Goal: Task Accomplishment & Management: Complete application form

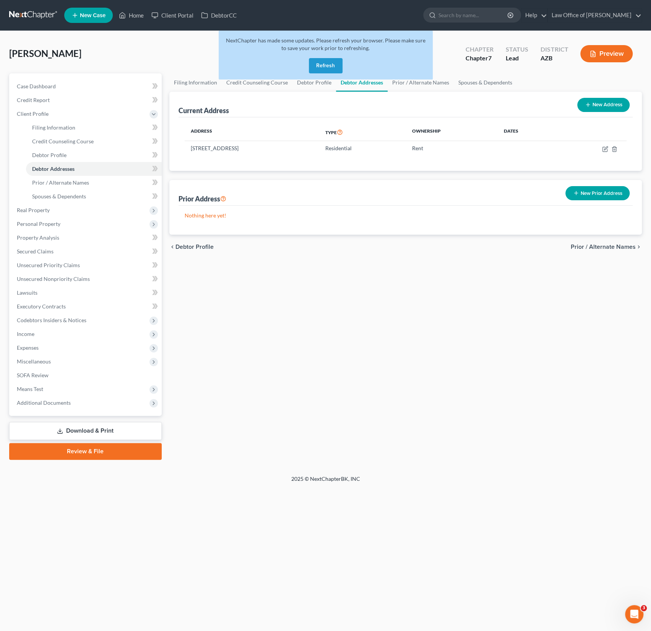
click at [330, 66] on button "Refresh" at bounding box center [326, 65] width 34 height 15
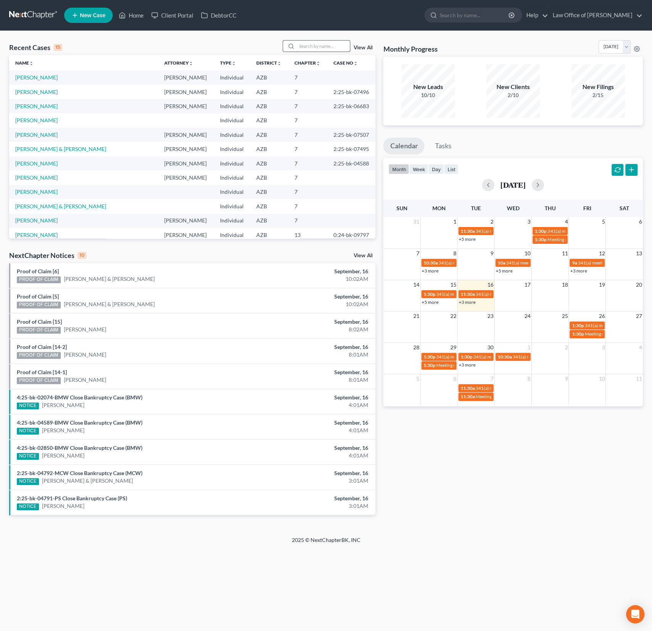
click at [313, 41] on input "search" at bounding box center [322, 45] width 53 height 11
type input "palmer"
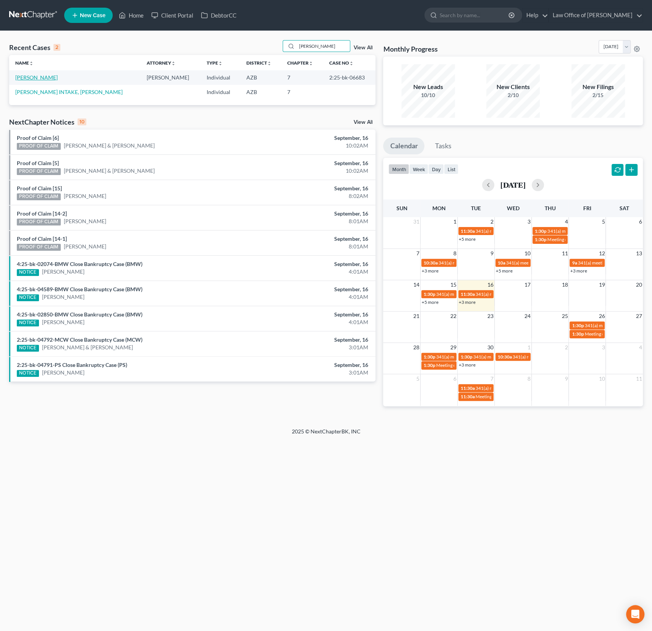
click at [36, 77] on link "Palmer, Stacey" at bounding box center [36, 77] width 42 height 6
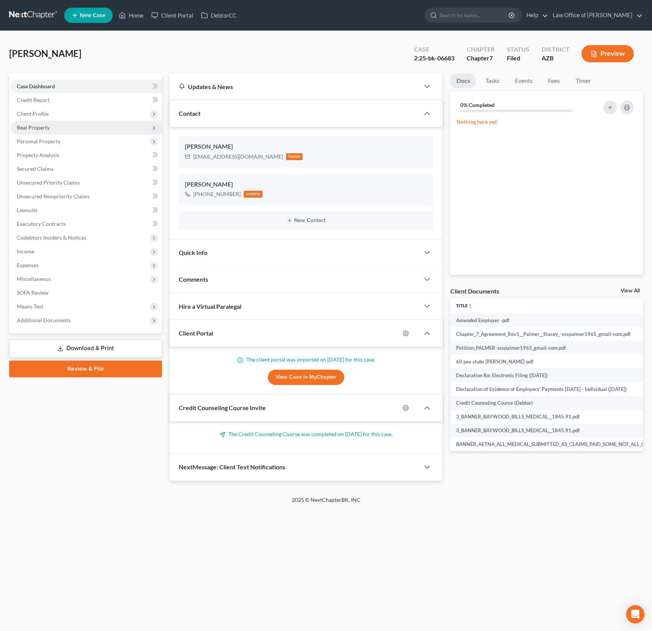
click at [40, 127] on span "Real Property" at bounding box center [33, 127] width 33 height 6
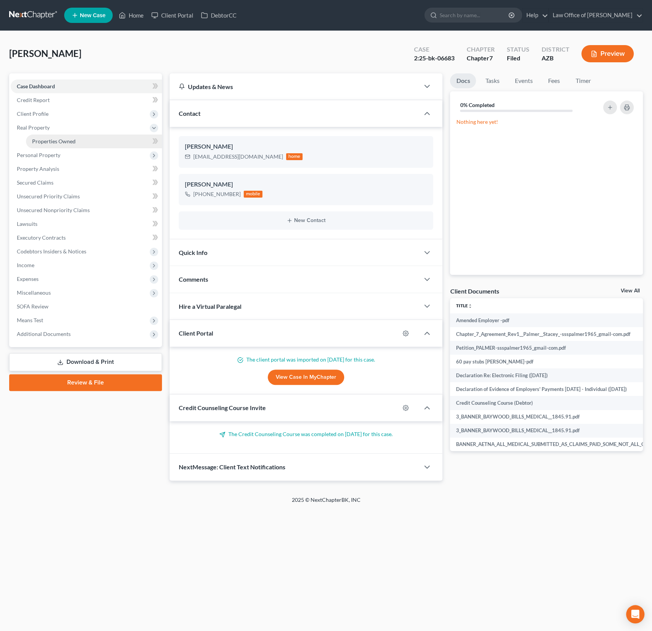
click at [49, 140] on span "Properties Owned" at bounding box center [54, 141] width 44 height 6
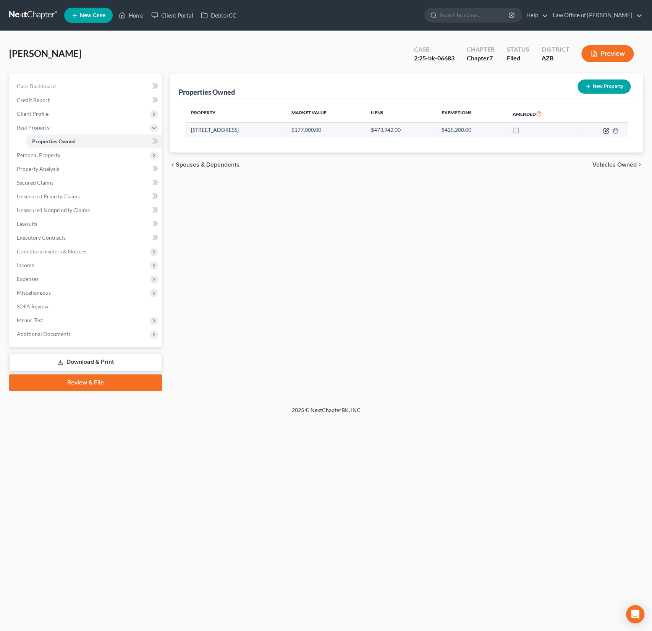
click at [607, 128] on icon "button" at bounding box center [606, 129] width 3 height 3
select select "3"
select select "0"
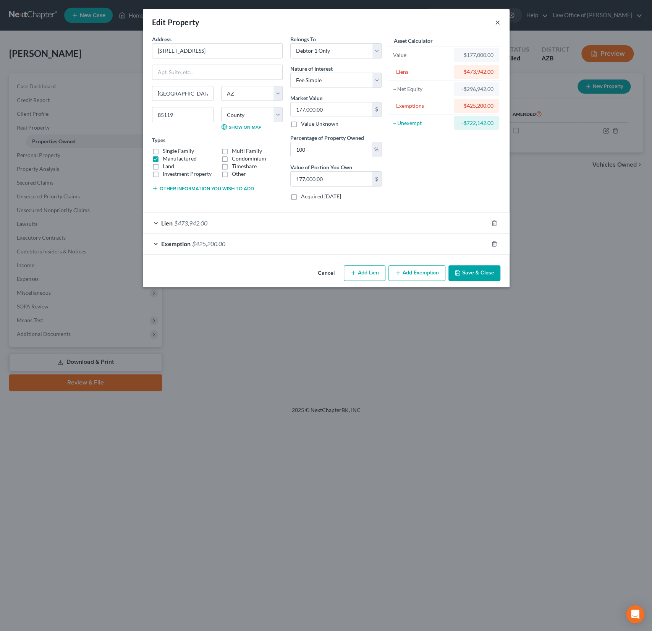
click at [496, 22] on button "×" at bounding box center [497, 22] width 5 height 9
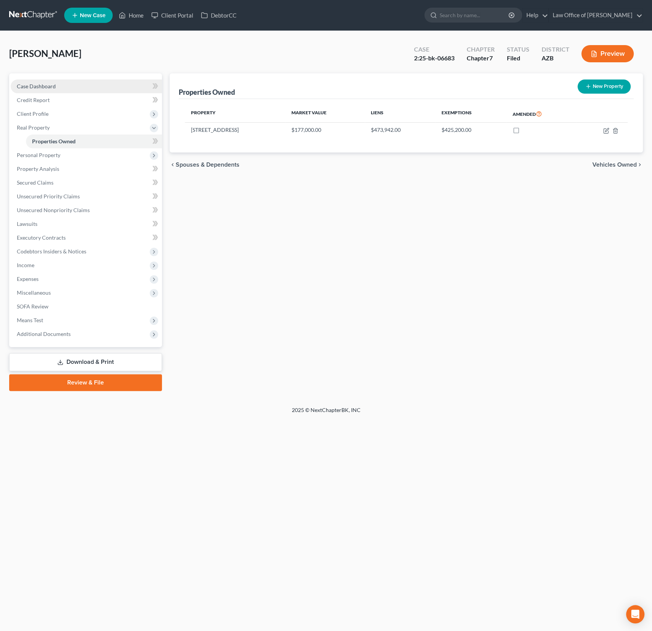
click at [48, 86] on span "Case Dashboard" at bounding box center [36, 86] width 39 height 6
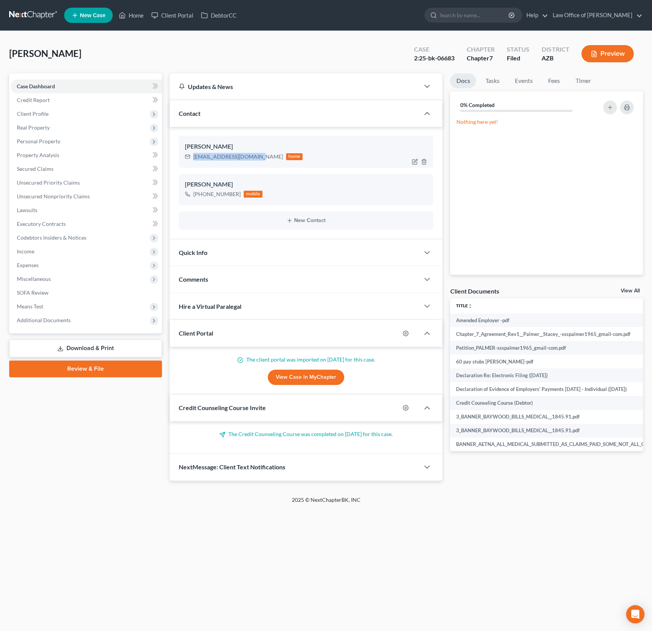
drag, startPoint x: 257, startPoint y: 156, endPoint x: 191, endPoint y: 158, distance: 65.4
click at [191, 158] on div "ssspalmer1965@gmail.com home" at bounding box center [244, 157] width 118 height 10
copy div "ssspalmer1965@gmail.com"
click at [33, 112] on span "Client Profile" at bounding box center [33, 113] width 32 height 6
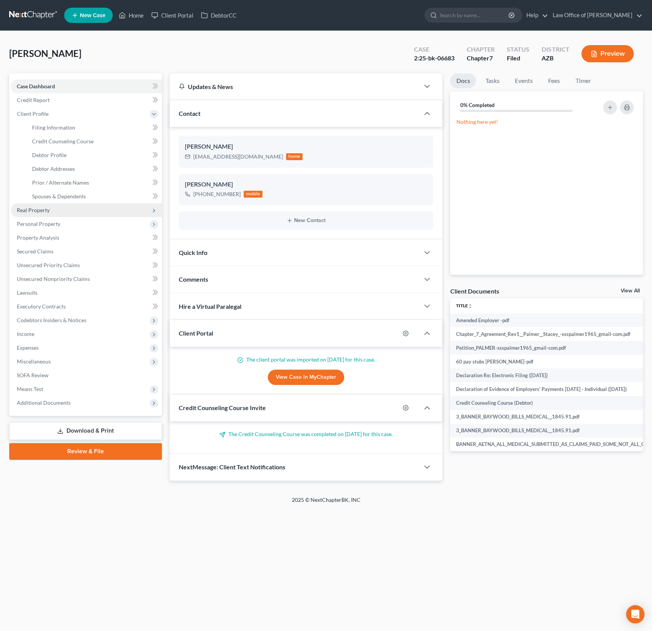
click at [40, 211] on span "Real Property" at bounding box center [33, 210] width 33 height 6
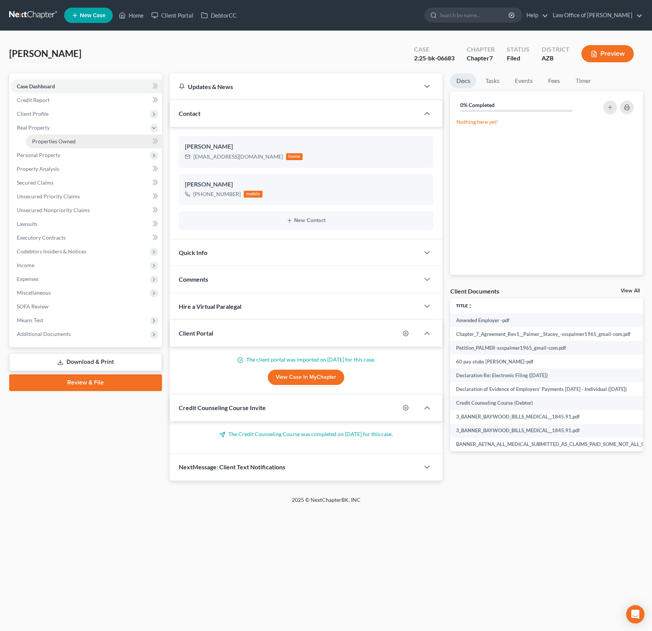
click at [59, 138] on span "Properties Owned" at bounding box center [54, 141] width 44 height 6
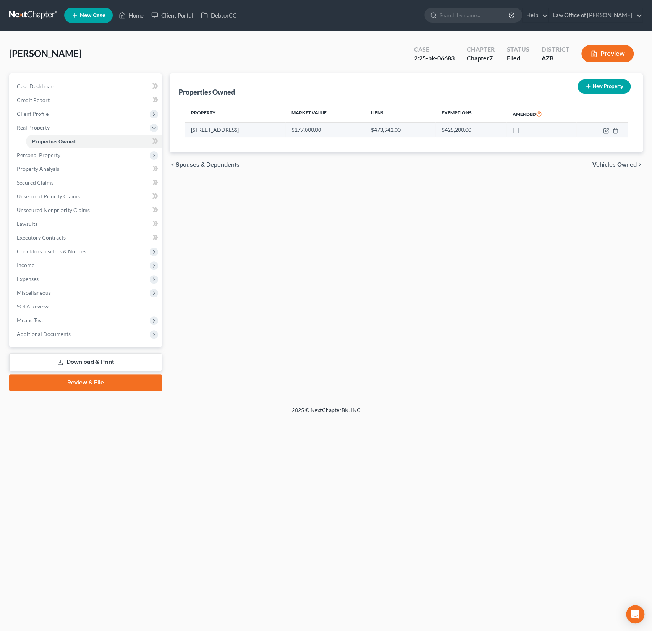
drag, startPoint x: 254, startPoint y: 129, endPoint x: 189, endPoint y: 131, distance: 65.4
click at [189, 131] on td "1234 East Scenic Street" at bounding box center [235, 130] width 100 height 15
copy td "1234 East Scenic Street"
click at [607, 129] on icon "button" at bounding box center [606, 131] width 6 height 6
select select "3"
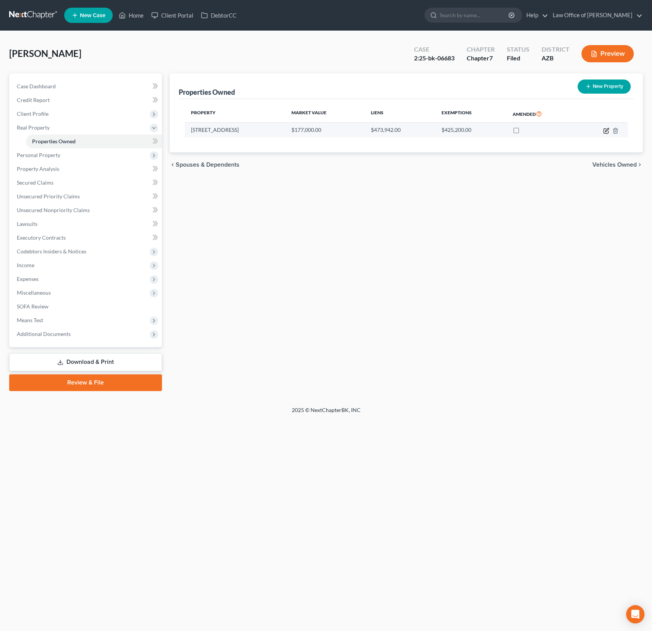
select select "0"
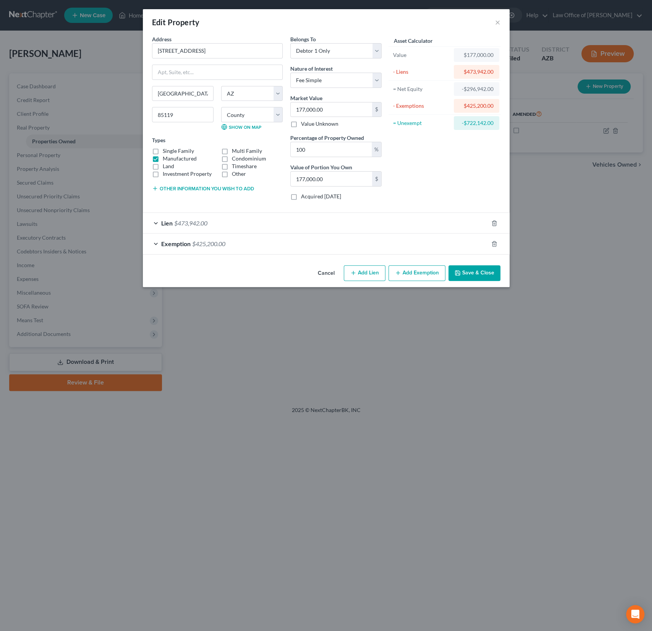
click at [225, 225] on div "Lien $473,942.00" at bounding box center [315, 223] width 345 height 20
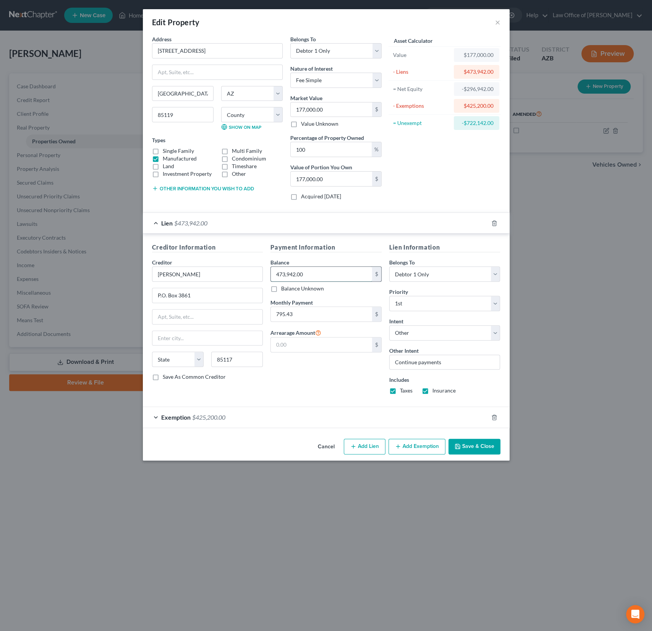
click at [321, 274] on input "473,942.00" at bounding box center [321, 274] width 101 height 15
click at [338, 274] on input "473,942.00" at bounding box center [321, 274] width 101 height 15
drag, startPoint x: 332, startPoint y: 274, endPoint x: 267, endPoint y: 268, distance: 65.6
click at [267, 268] on div "Payment Information Balance 473,942.00 $ Balance Unknown Balance Undetermined 4…" at bounding box center [326, 322] width 119 height 158
type input "47,349.42"
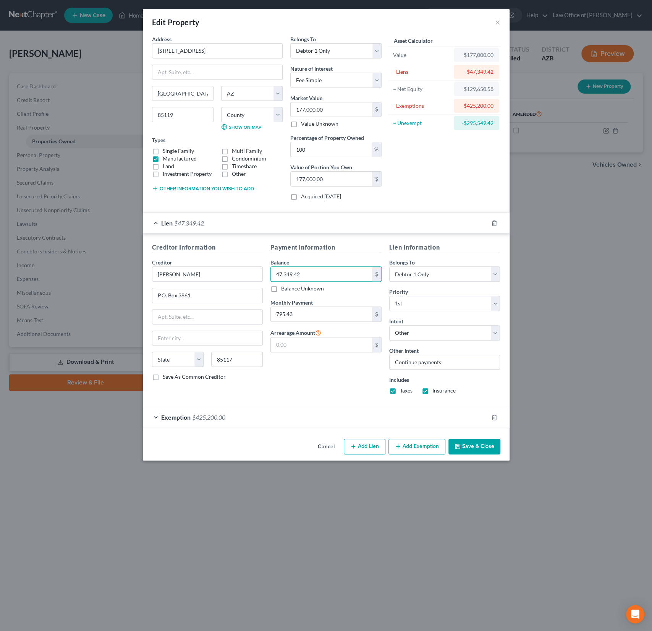
click at [306, 372] on div "Payment Information Balance 47,349.42 $ Balance Unknown Balance Undetermined 47…" at bounding box center [326, 322] width 119 height 158
click at [469, 446] on button "Save & Close" at bounding box center [474, 447] width 52 height 16
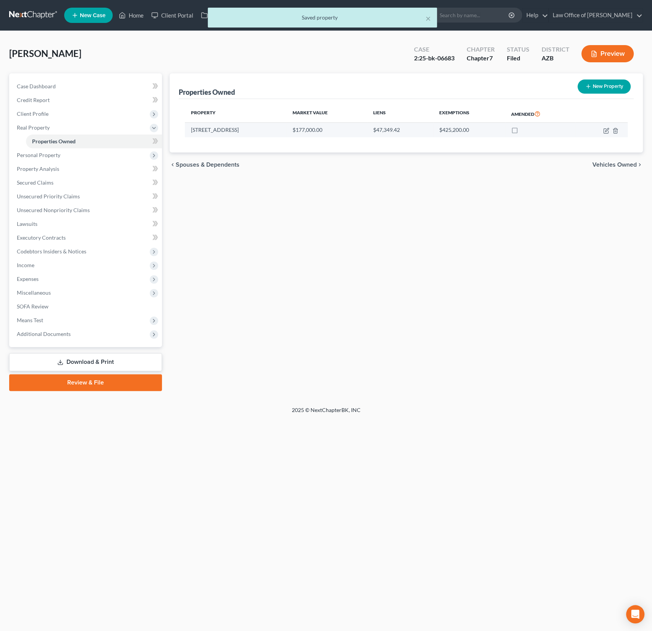
click at [522, 132] on label at bounding box center [522, 132] width 0 height 0
click at [525, 130] on input "checkbox" at bounding box center [527, 128] width 5 height 5
checkbox input "true"
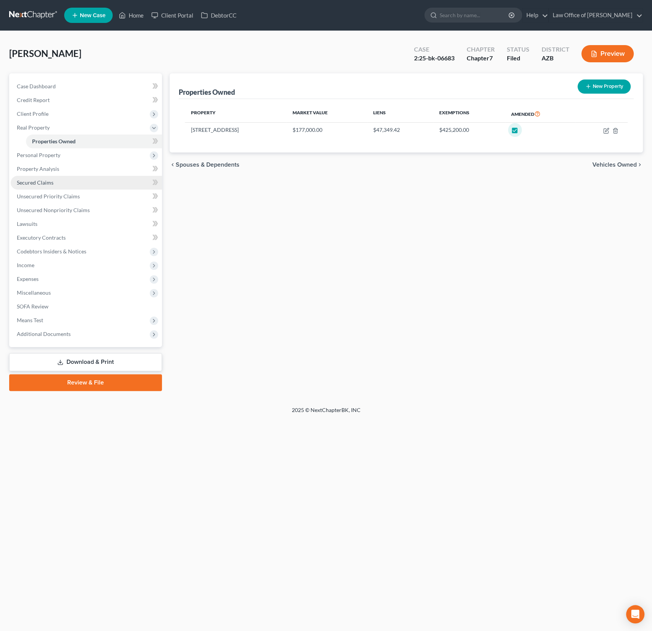
click at [41, 185] on span "Secured Claims" at bounding box center [35, 182] width 37 height 6
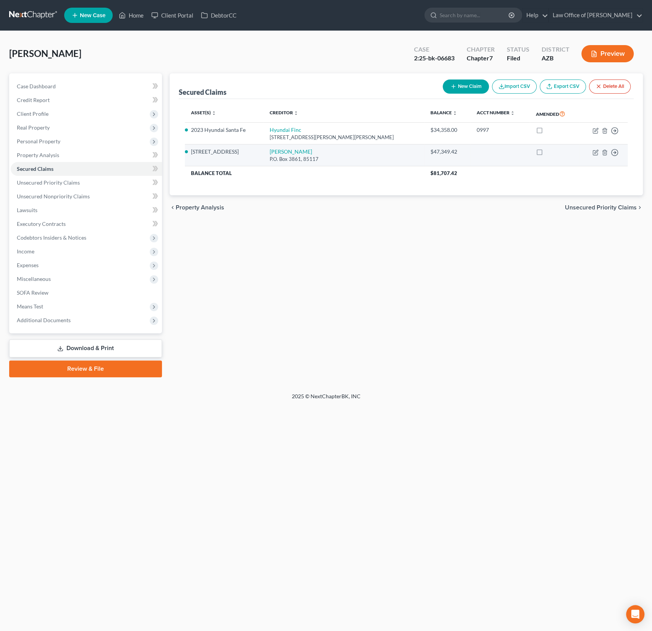
click at [547, 154] on label at bounding box center [547, 154] width 0 height 0
click at [550, 150] on input "checkbox" at bounding box center [552, 150] width 5 height 5
checkbox input "true"
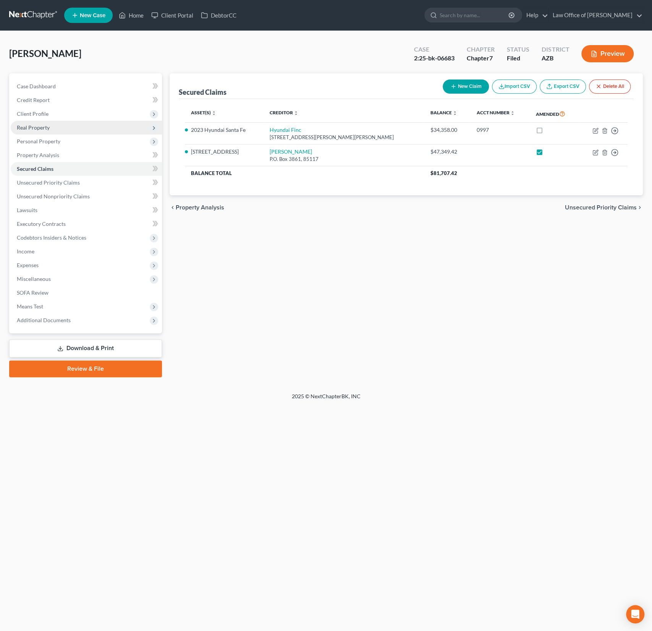
click at [40, 126] on span "Real Property" at bounding box center [33, 127] width 33 height 6
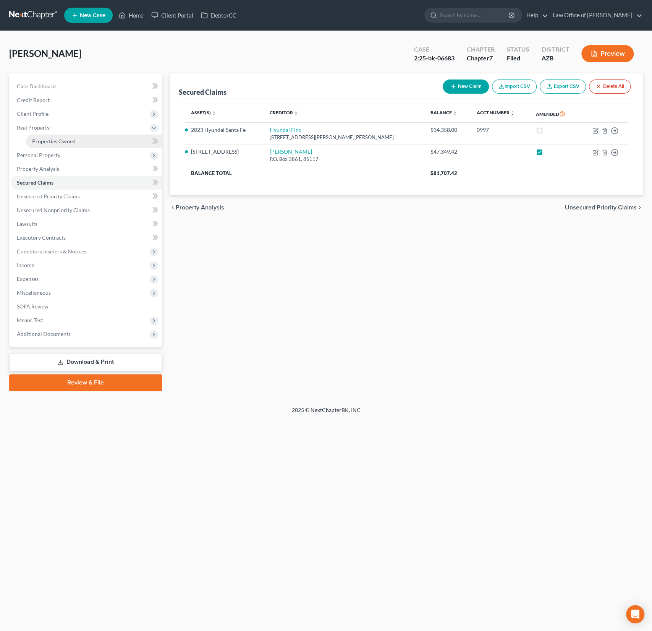
click at [46, 142] on span "Properties Owned" at bounding box center [54, 141] width 44 height 6
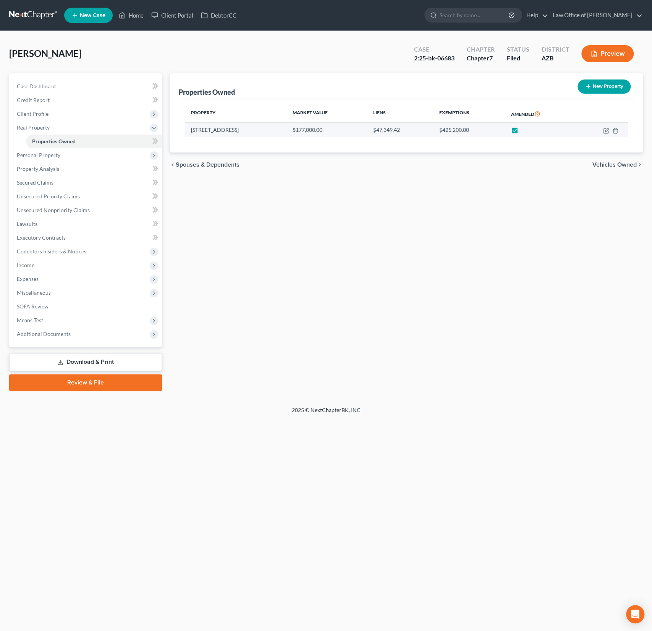
click at [522, 132] on label at bounding box center [522, 132] width 0 height 0
click at [525, 131] on input "checkbox" at bounding box center [527, 128] width 5 height 5
checkbox input "false"
click at [84, 382] on link "Review & File" at bounding box center [85, 382] width 153 height 17
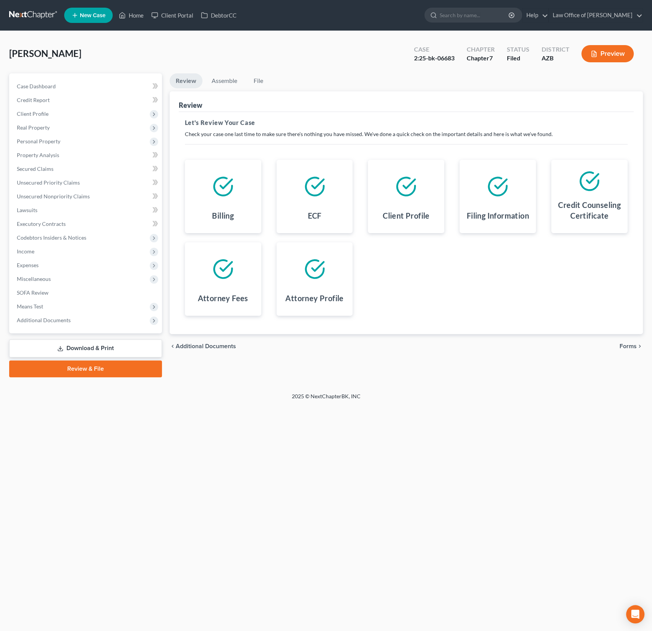
click at [627, 344] on span "Forms" at bounding box center [628, 346] width 17 height 6
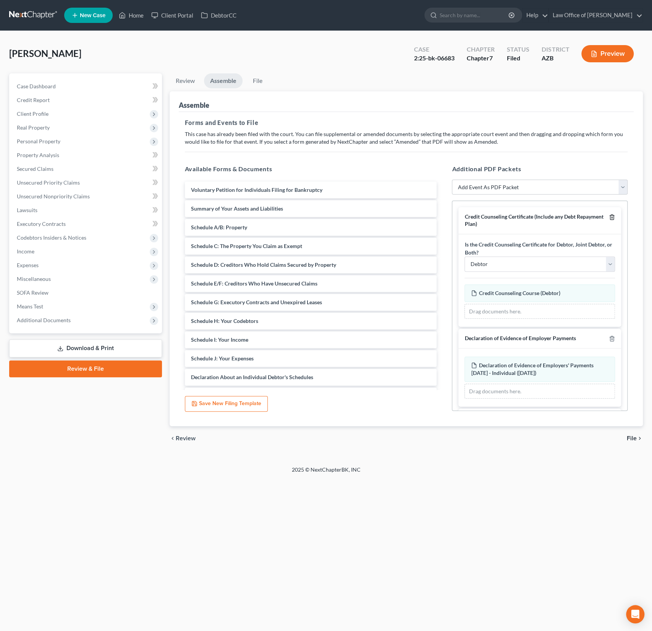
click at [613, 217] on icon "button" at bounding box center [612, 217] width 6 height 6
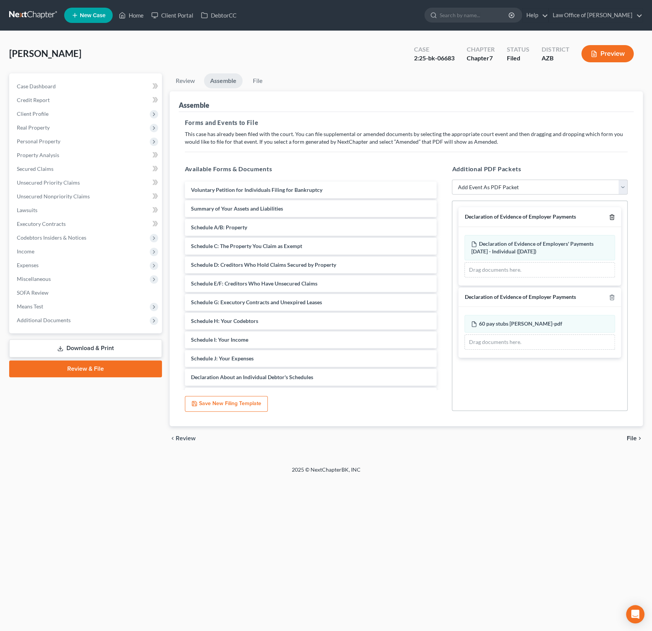
click at [613, 217] on icon "button" at bounding box center [612, 217] width 6 height 6
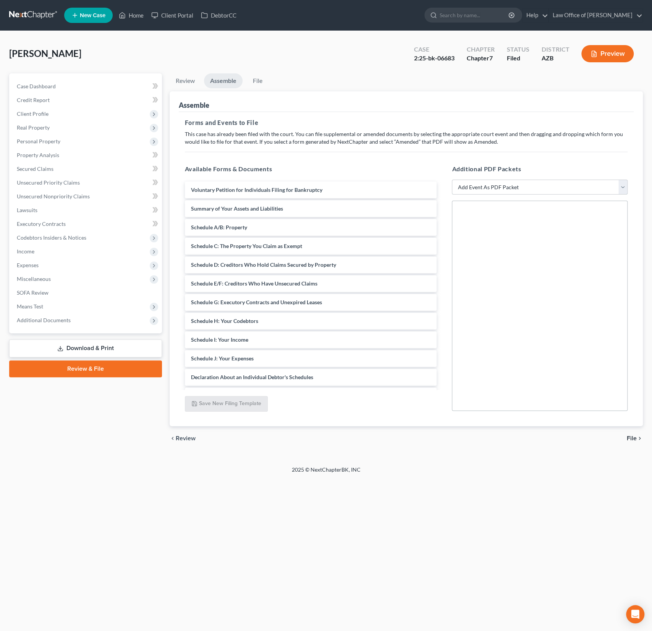
click at [547, 185] on select "Add Event As PDF Packet Amendment to Mailing List (32.00 fee) Amendment to Peti…" at bounding box center [540, 187] width 176 height 15
select select "3"
click at [452, 180] on select "Add Event As PDF Packet Amendment to Mailing List (32.00 fee) Amendment to Peti…" at bounding box center [540, 187] width 176 height 15
select select
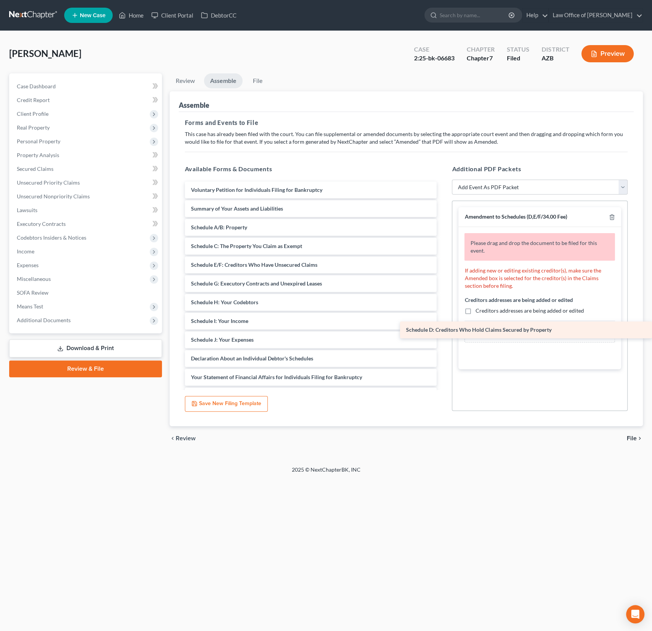
drag, startPoint x: 290, startPoint y: 262, endPoint x: 569, endPoint y: 328, distance: 286.9
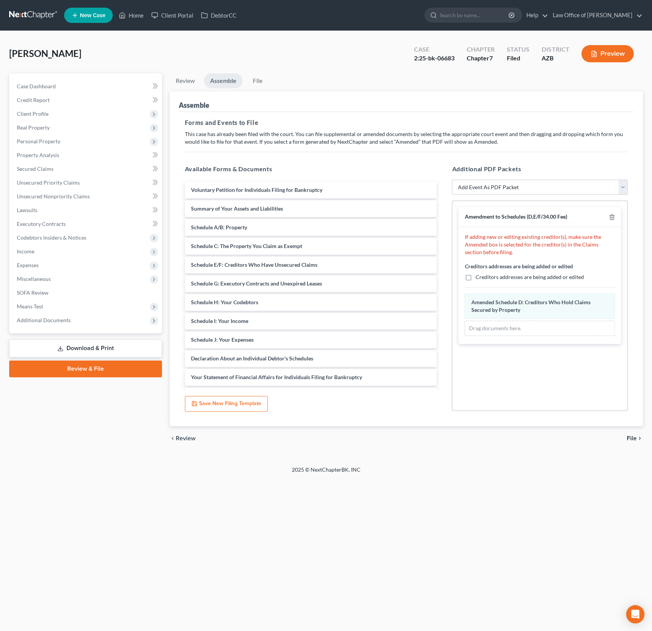
click at [518, 384] on div "Amendment to Schedules (D,E/F/34.00 Fee) If adding new or editing existing cred…" at bounding box center [540, 306] width 176 height 210
click at [632, 436] on span "File" at bounding box center [632, 438] width 10 height 6
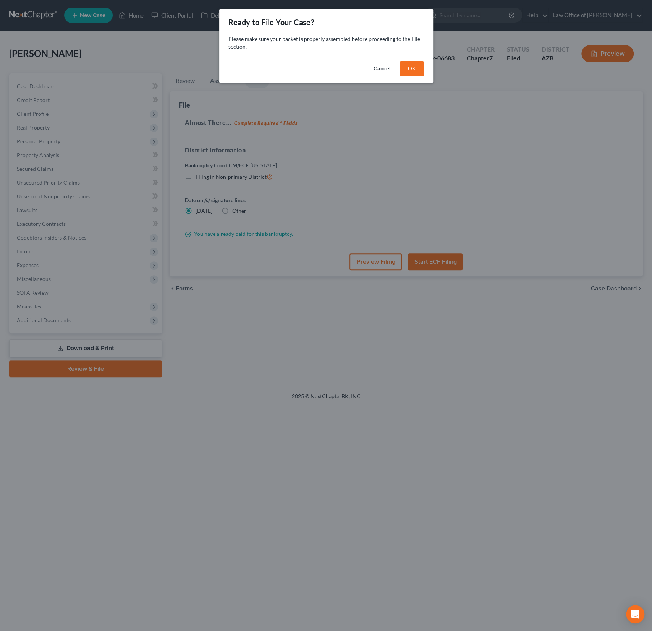
click at [413, 69] on button "OK" at bounding box center [412, 68] width 24 height 15
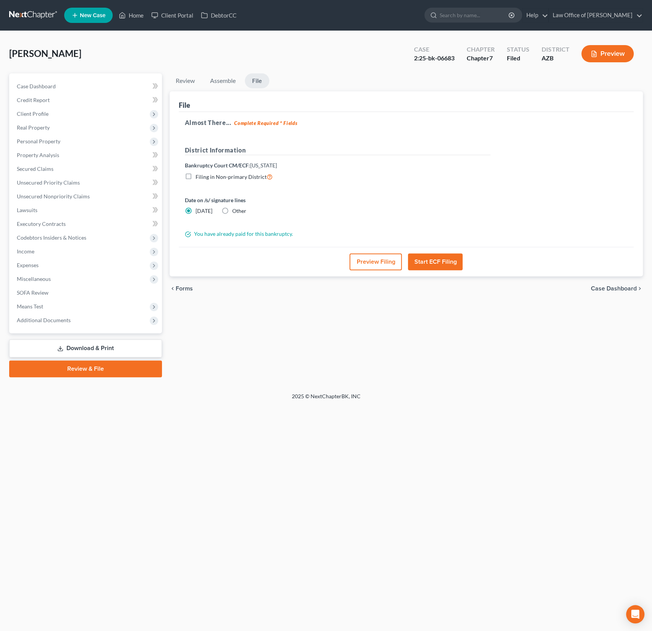
click at [377, 263] on button "Preview Filing" at bounding box center [376, 261] width 52 height 17
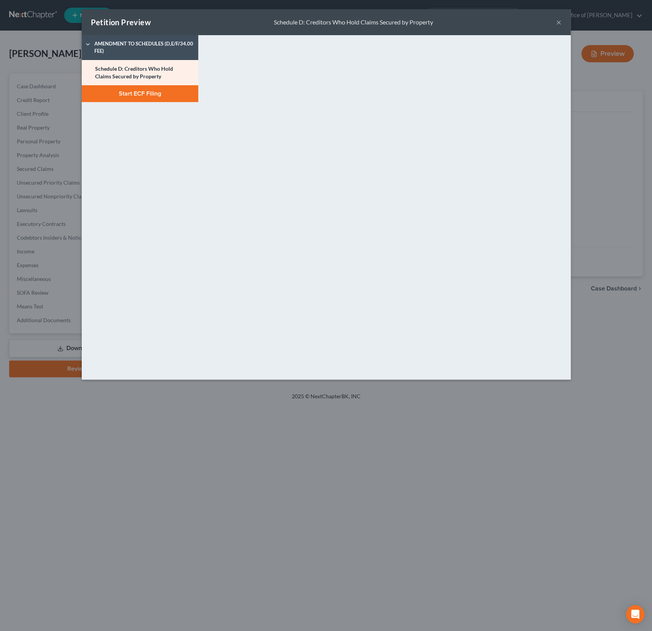
click at [559, 24] on button "×" at bounding box center [558, 22] width 5 height 9
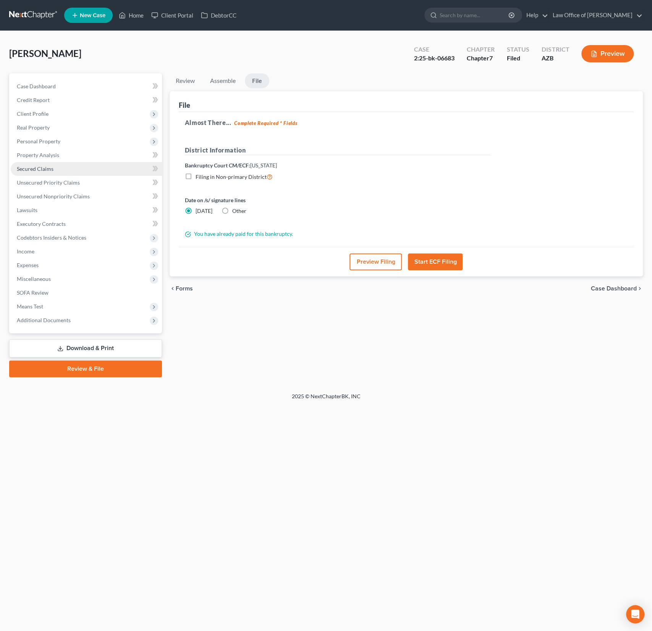
click at [38, 163] on link "Secured Claims" at bounding box center [86, 169] width 151 height 14
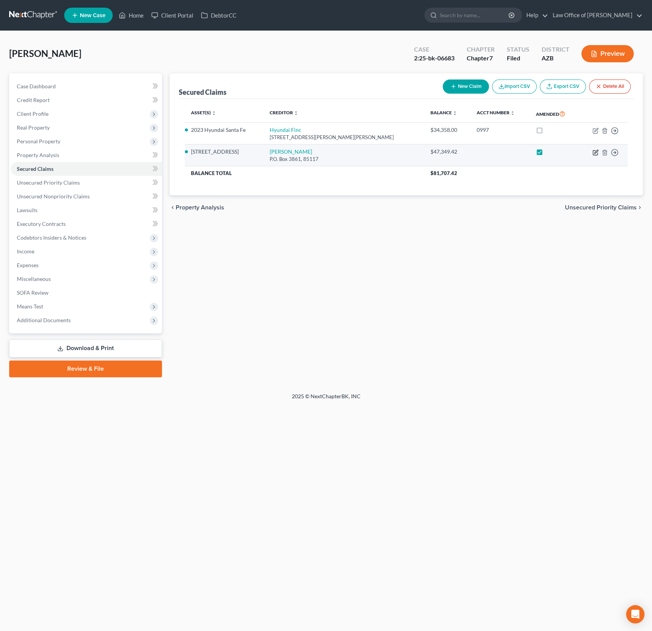
click at [594, 151] on icon "button" at bounding box center [596, 152] width 6 height 6
select select "4"
select select "0"
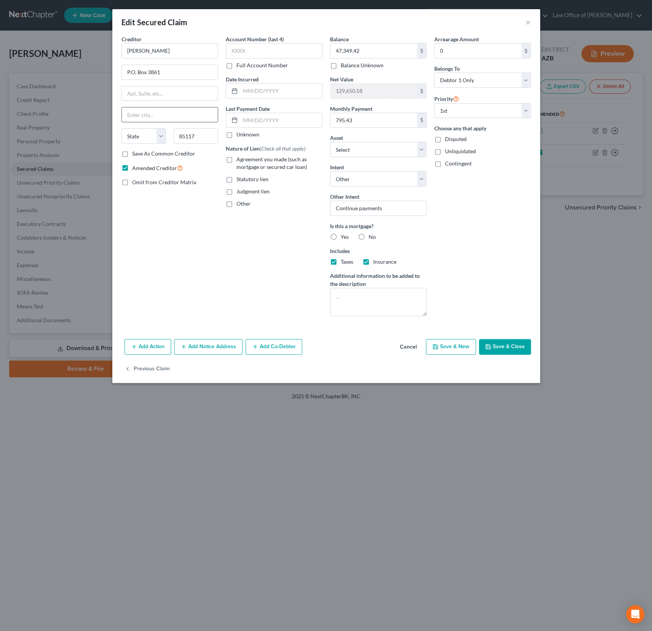
click at [136, 113] on input "text" at bounding box center [170, 114] width 96 height 15
type input "Apache Junction"
click at [167, 134] on div "State AL AK AR AZ CA CO CT DE DC FL GA GU HI ID IL IN IA KS KY LA ME MD MA MI M…" at bounding box center [144, 135] width 52 height 15
click at [161, 136] on select "State AL AK AR AZ CA CO CT DE DC FL GA GU HI ID IL IN IA KS KY LA ME MD MA MI M…" at bounding box center [143, 135] width 45 height 15
select select "3"
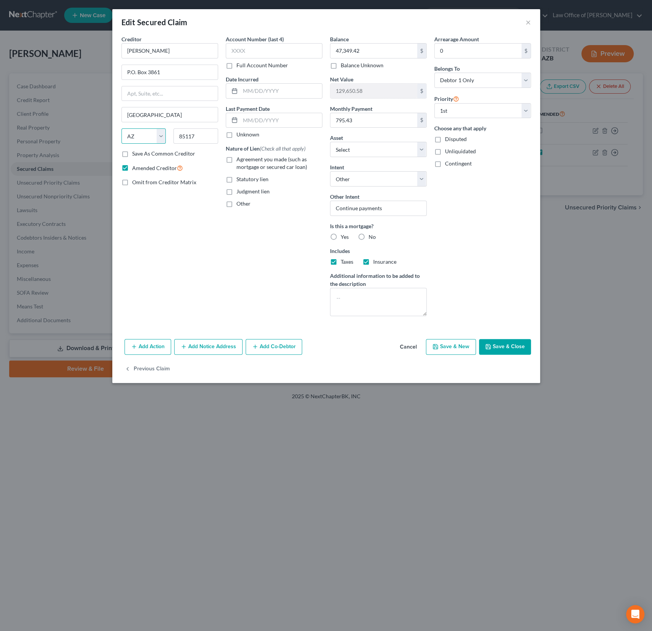
click at [121, 128] on select "State AL AK AR AZ CA CO CT DE DC FL GA GU HI ID IL IN IA KS KY LA ME MD MA MI M…" at bounding box center [143, 135] width 45 height 15
click at [341, 234] on label "Yes" at bounding box center [345, 237] width 8 height 8
click at [344, 234] on input "Yes" at bounding box center [346, 235] width 5 height 5
radio input "true"
click at [511, 342] on button "Save & Close" at bounding box center [505, 347] width 52 height 16
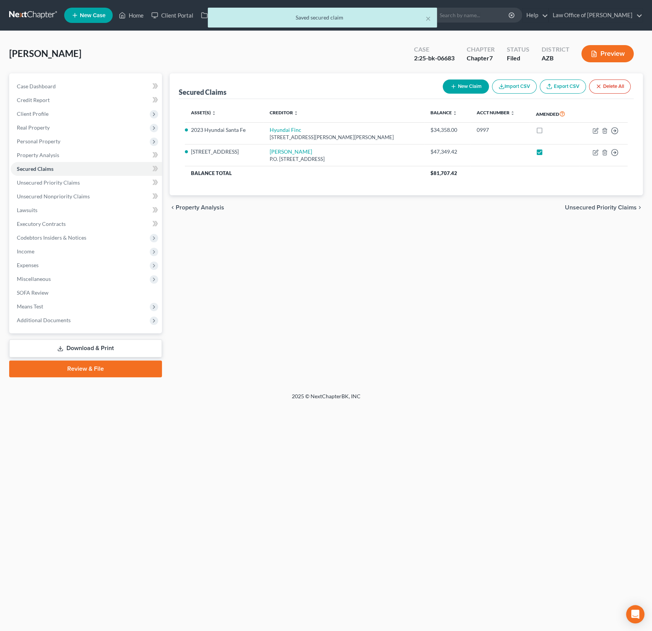
click at [96, 374] on link "Review & File" at bounding box center [85, 368] width 153 height 17
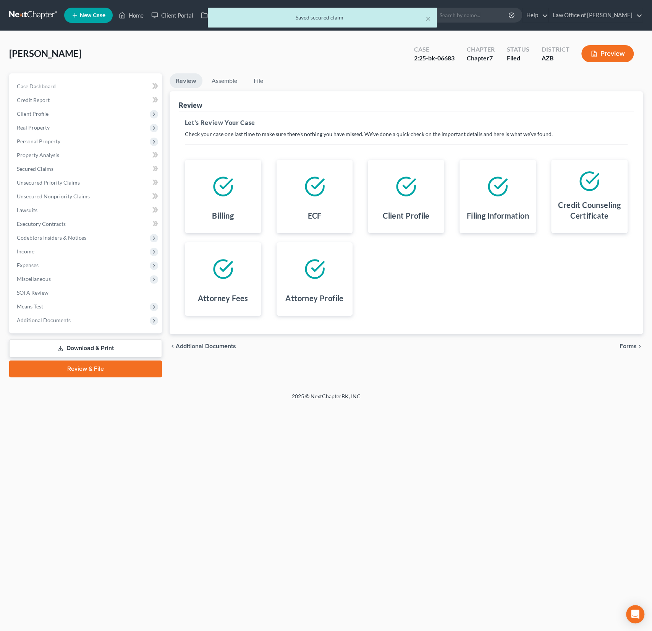
click at [625, 346] on span "Forms" at bounding box center [628, 346] width 17 height 6
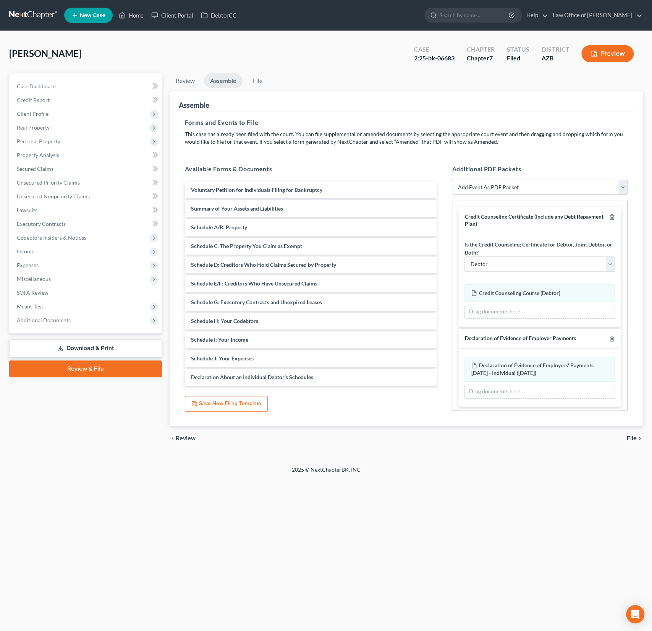
click at [509, 189] on select "Add Event As PDF Packet Amendment to Mailing List (32.00 fee) Amendment to Peti…" at bounding box center [540, 187] width 176 height 15
select select "3"
click at [452, 180] on select "Add Event As PDF Packet Amendment to Mailing List (32.00 fee) Amendment to Peti…" at bounding box center [540, 187] width 176 height 15
select select
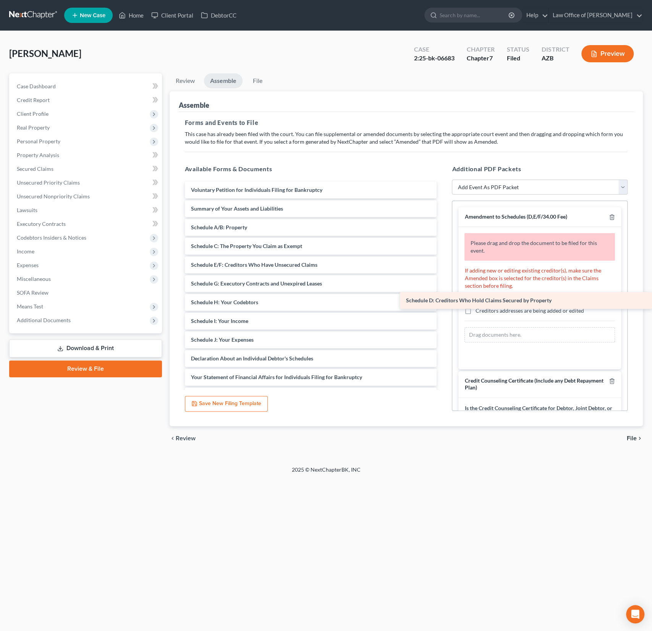
drag, startPoint x: 246, startPoint y: 265, endPoint x: 517, endPoint y: 301, distance: 273.3
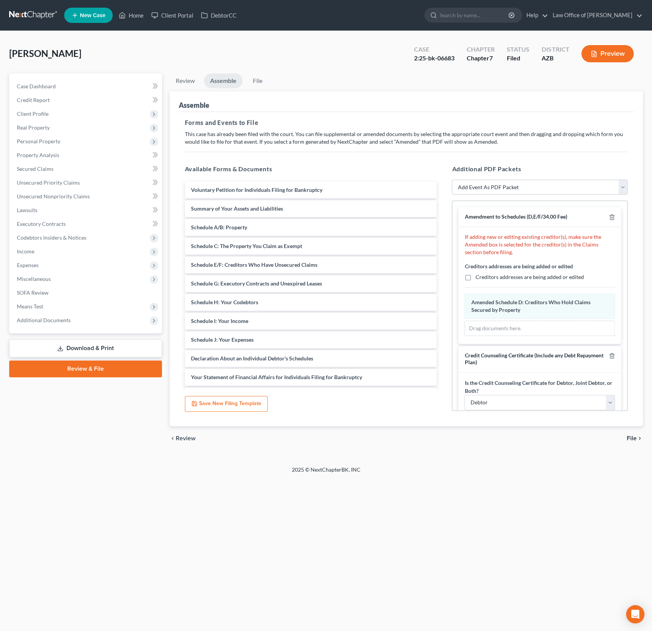
click at [475, 273] on label "Creditors addresses are being added or edited" at bounding box center [529, 277] width 108 height 8
click at [478, 273] on input "Creditors addresses are being added or edited" at bounding box center [480, 275] width 5 height 5
checkbox input "true"
click at [614, 354] on icon "button" at bounding box center [612, 356] width 6 height 6
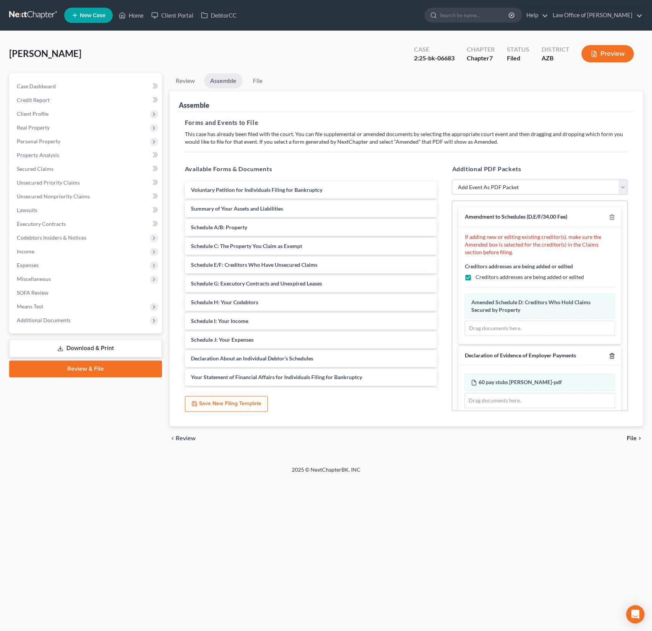
click at [614, 354] on icon "button" at bounding box center [612, 356] width 6 height 6
click at [629, 439] on span "File" at bounding box center [632, 438] width 10 height 6
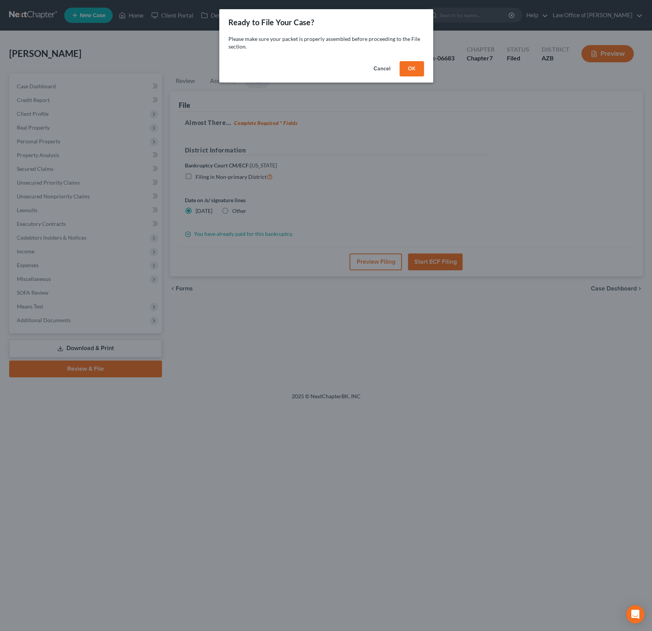
click at [410, 69] on button "OK" at bounding box center [412, 68] width 24 height 15
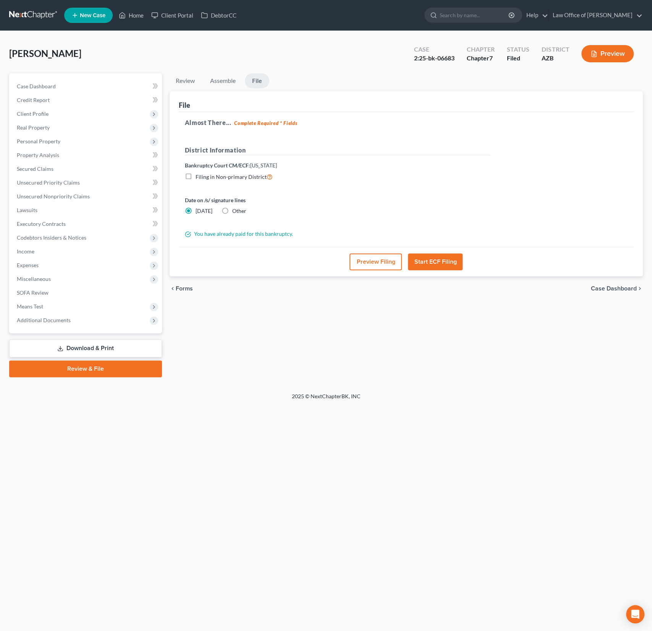
click at [383, 257] on button "Preview Filing" at bounding box center [376, 261] width 52 height 17
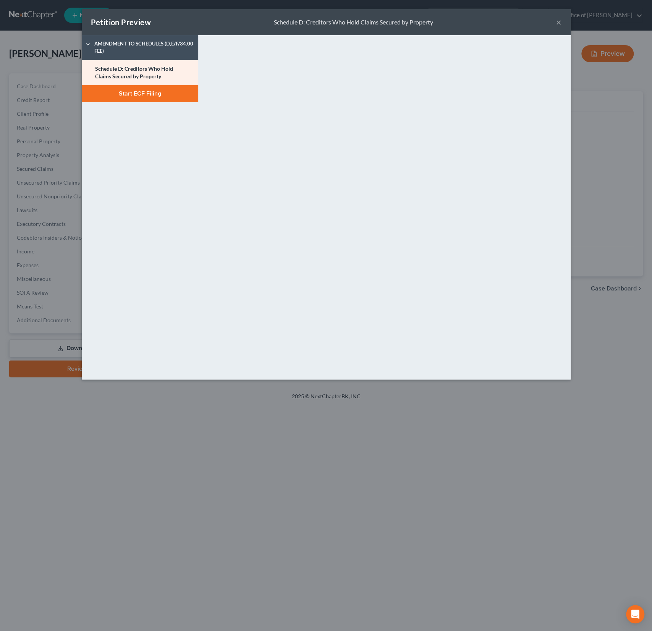
click at [160, 92] on button "Start ECF Filing" at bounding box center [140, 93] width 117 height 17
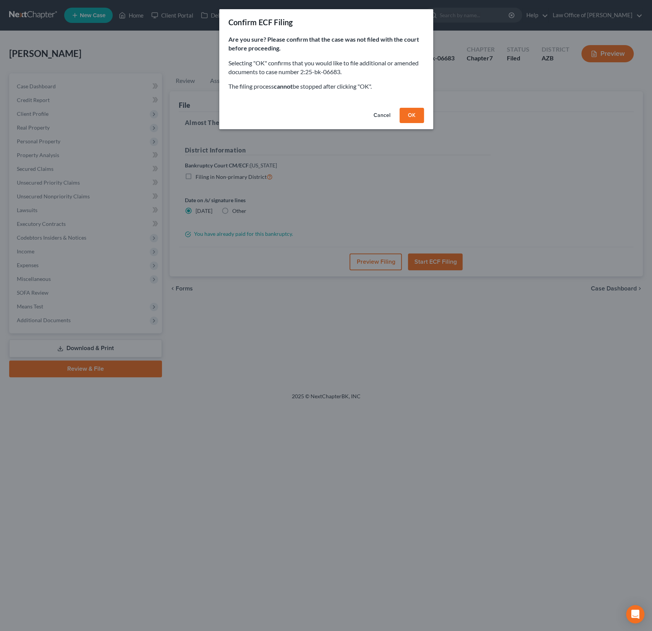
click at [412, 114] on button "OK" at bounding box center [412, 115] width 24 height 15
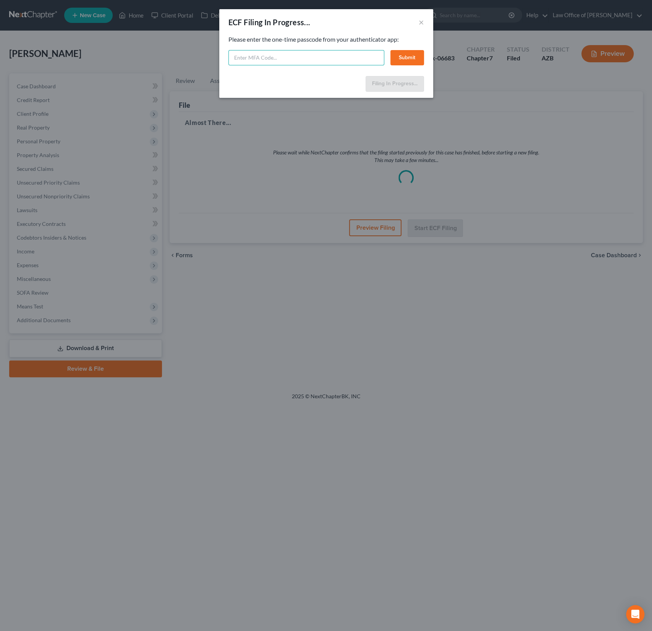
click at [325, 55] on input "text" at bounding box center [306, 57] width 156 height 15
type input "530794"
click at [407, 57] on button "Submit" at bounding box center [407, 57] width 34 height 15
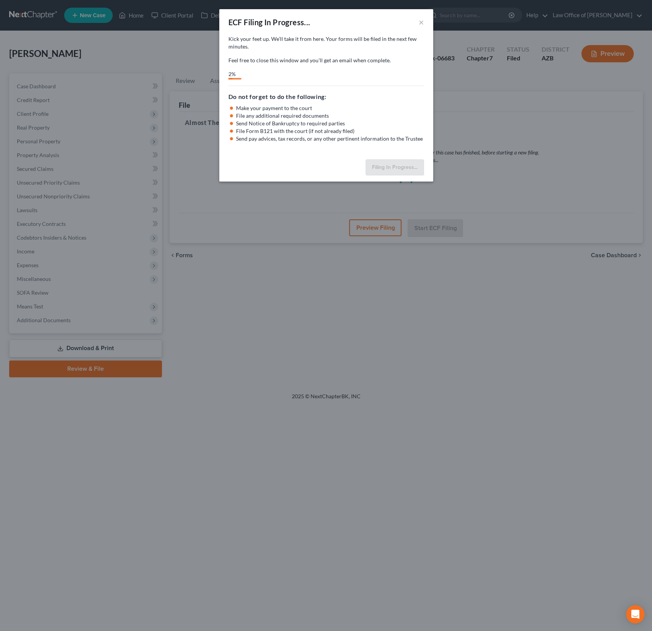
click at [69, 194] on div "ECF Filing In Progress... × Kick your feet up. We’ll take it from here. Your ca…" at bounding box center [326, 315] width 652 height 631
click at [422, 23] on button "×" at bounding box center [421, 22] width 5 height 9
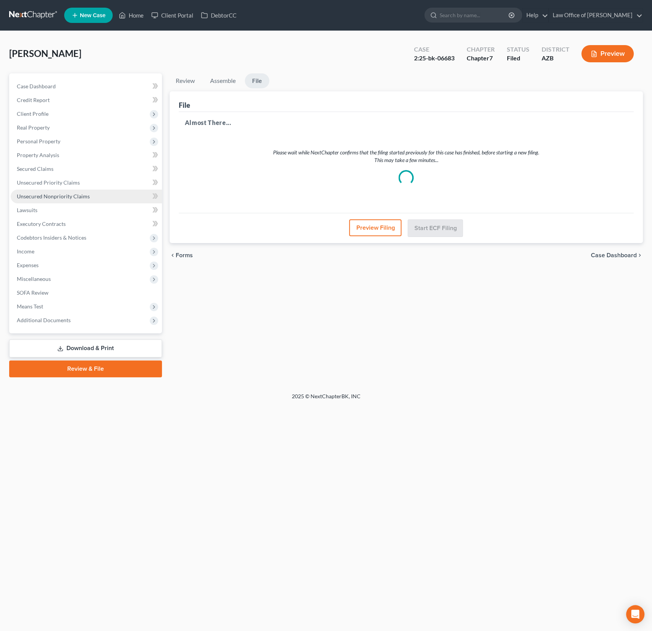
click at [58, 198] on span "Unsecured Nonpriority Claims" at bounding box center [53, 196] width 73 height 6
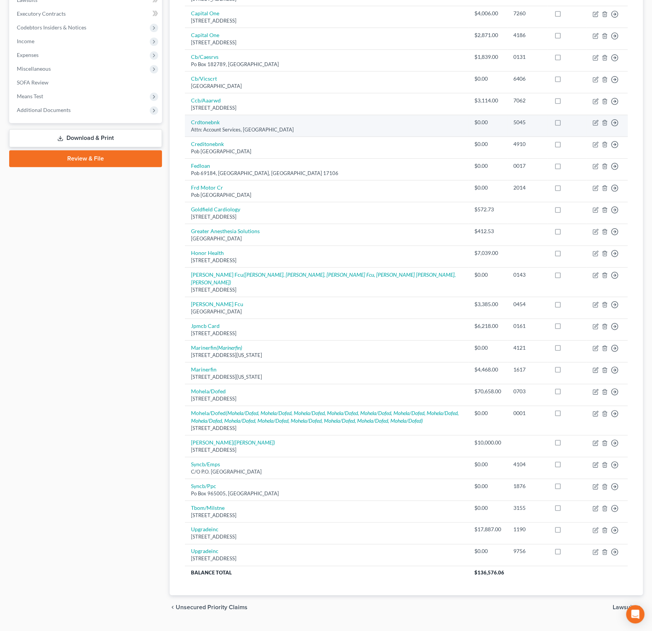
scroll to position [216, 0]
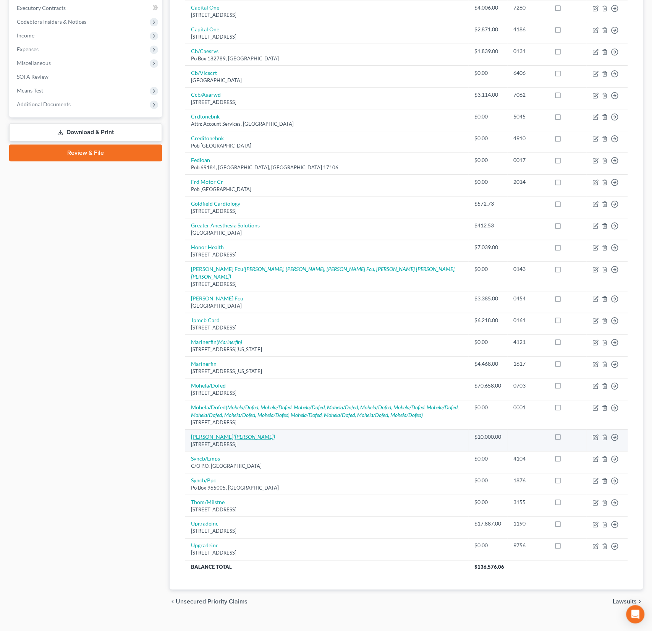
click at [241, 433] on icon "(Cameron Mitchell)" at bounding box center [254, 436] width 42 height 6
select select "3"
select select "0"
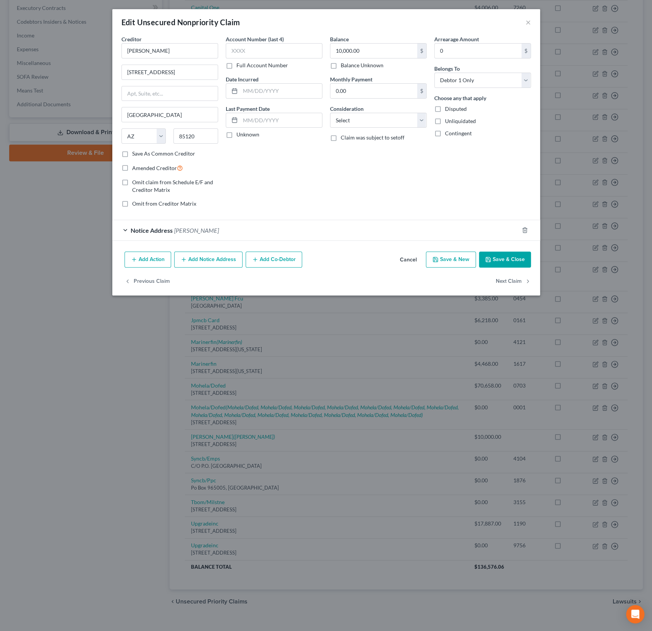
click at [410, 255] on button "Cancel" at bounding box center [408, 259] width 29 height 15
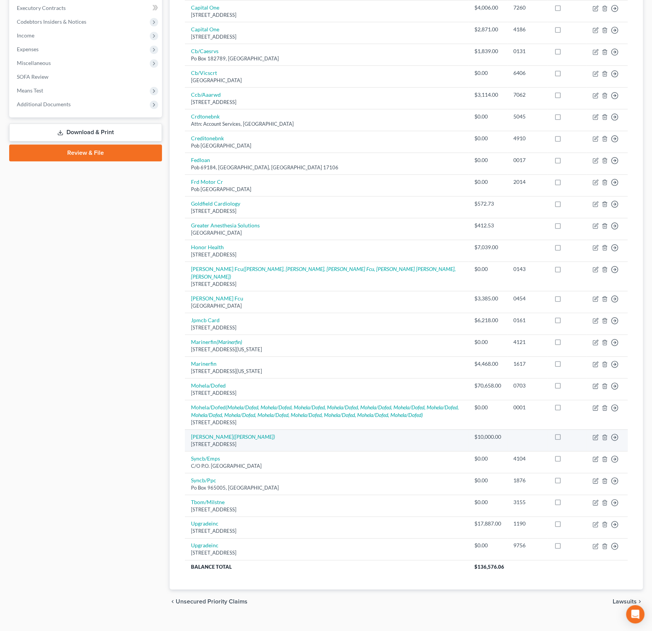
drag, startPoint x: 308, startPoint y: 433, endPoint x: 189, endPoint y: 435, distance: 118.1
click at [189, 435] on td "Richard Ryan (Cameron Mitchell) 1231 W Roundup Street, Apache Junction, AZ 85120" at bounding box center [326, 440] width 283 height 22
copy div "1231 W Roundup Street, Apache Junction, AZ 85120"
click at [236, 433] on icon "(Cameron Mitchell)" at bounding box center [254, 436] width 42 height 6
select select "3"
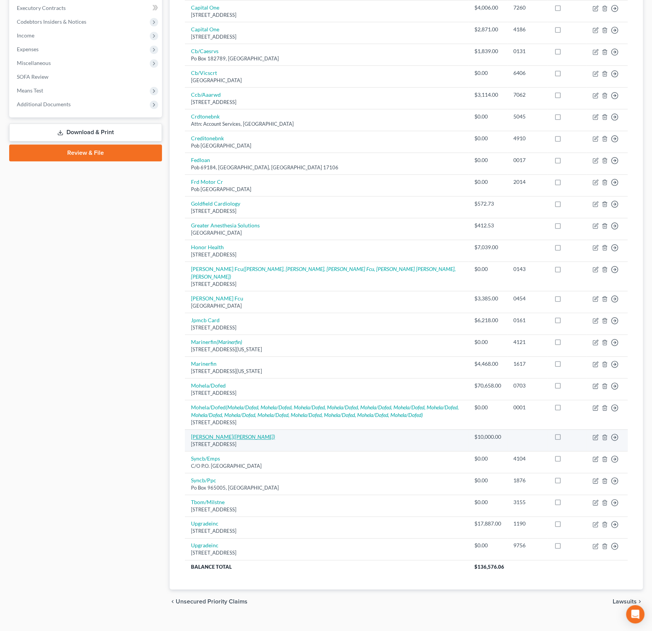
select select "0"
select select "3"
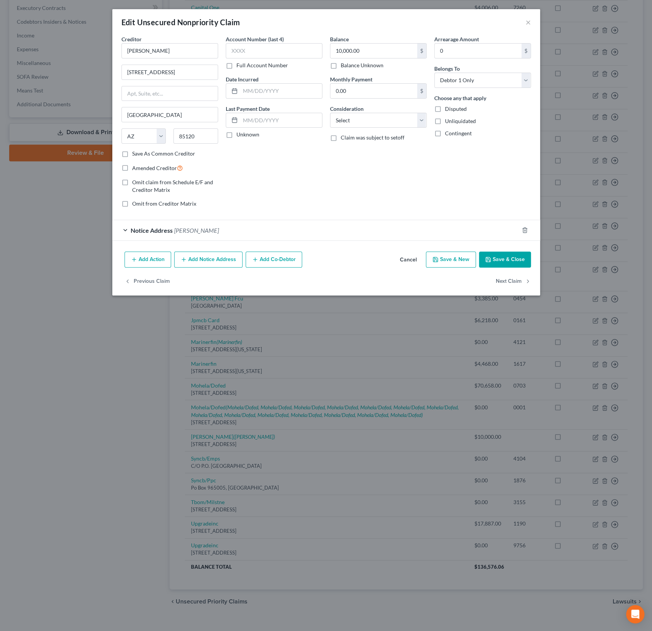
click at [193, 227] on span "Cameron Mitchell" at bounding box center [196, 230] width 45 height 7
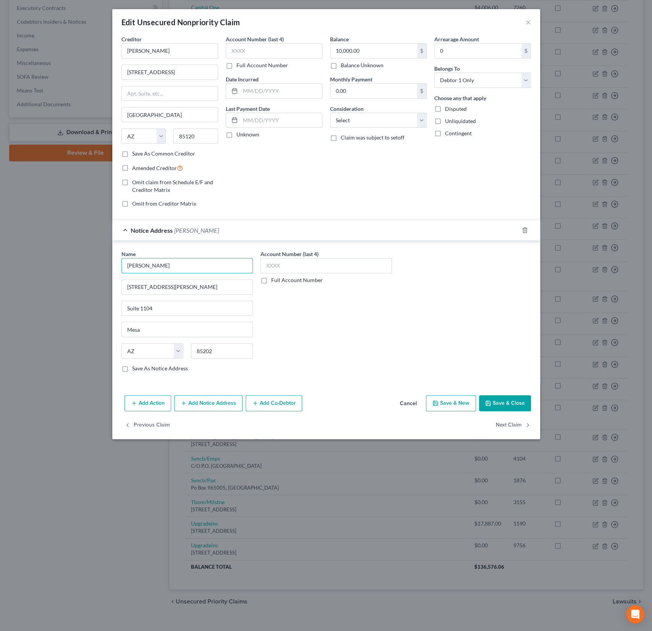
drag, startPoint x: 179, startPoint y: 267, endPoint x: 103, endPoint y: 258, distance: 76.9
click at [103, 258] on div "Edit Unsecured Nonpriority Claim × Creditor * Richard Ryan 1231 W Roundup Stree…" at bounding box center [326, 315] width 652 height 631
drag, startPoint x: 197, startPoint y: 287, endPoint x: 118, endPoint y: 281, distance: 78.6
click at [118, 281] on div "Name * Cameron Mitchell 2222 South Dobson Road Suite 1104 Mesa State AL AK AR A…" at bounding box center [187, 314] width 139 height 128
